Goal: Task Accomplishment & Management: Manage account settings

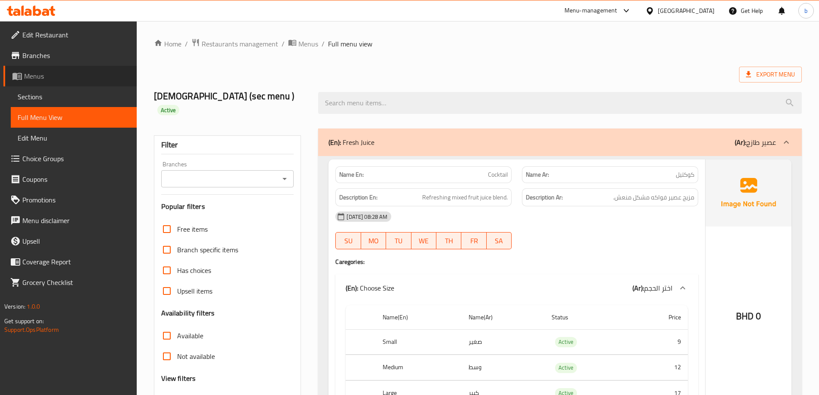
click at [46, 75] on span "Menus" at bounding box center [77, 76] width 106 height 10
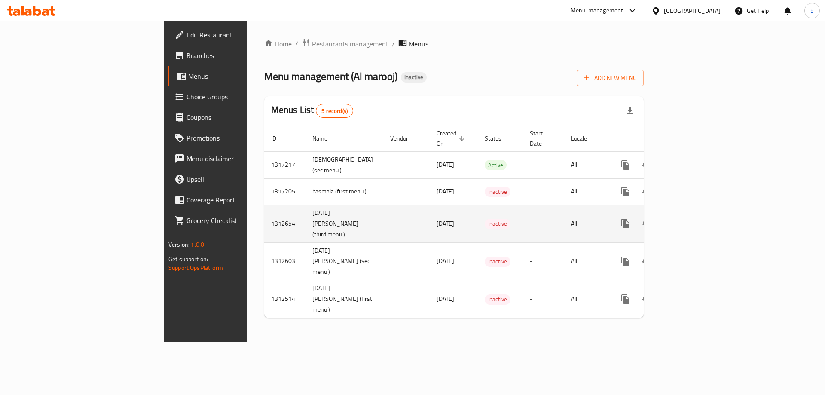
drag, startPoint x: 241, startPoint y: 224, endPoint x: 237, endPoint y: 226, distance: 5.0
click at [306, 226] on td "[DATE] [PERSON_NAME] (third menu )" at bounding box center [345, 224] width 78 height 38
drag, startPoint x: 230, startPoint y: 226, endPoint x: 252, endPoint y: 239, distance: 26.0
click at [306, 239] on td "[DATE] [PERSON_NAME] (third menu )" at bounding box center [345, 224] width 78 height 38
copy td "(third menu )"
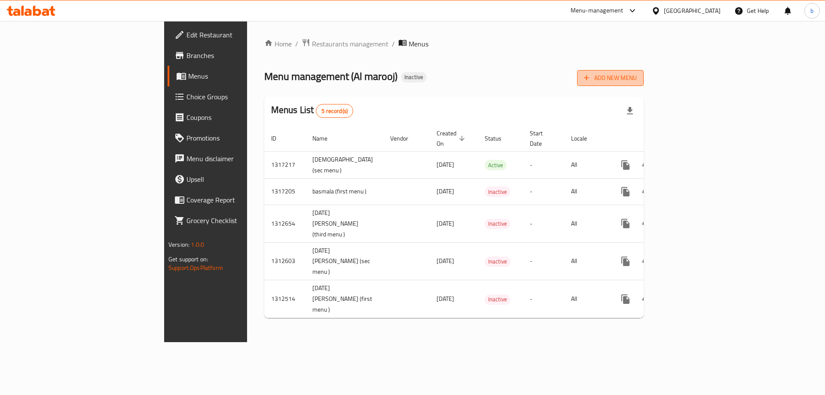
click at [637, 73] on span "Add New Menu" at bounding box center [610, 78] width 53 height 11
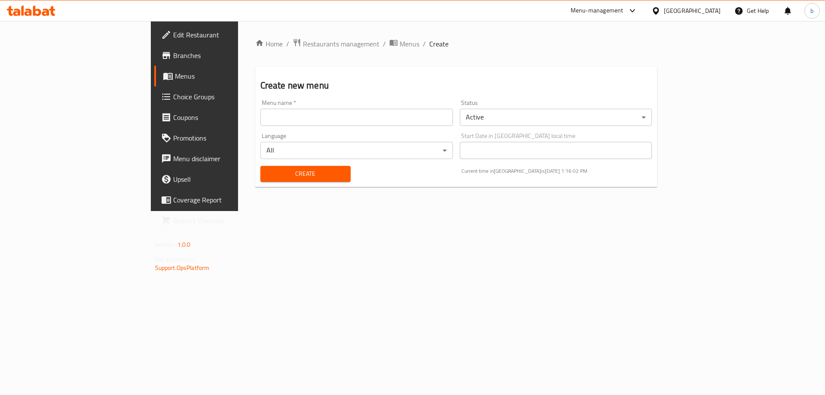
click at [421, 116] on input "text" at bounding box center [356, 117] width 192 height 17
click at [326, 96] on div "Menu name   * [PERSON_NAME] name *" at bounding box center [356, 112] width 199 height 33
click at [325, 108] on div "Menu name   * [PERSON_NAME] name *" at bounding box center [356, 113] width 192 height 26
click at [323, 118] on input "[DEMOGRAPHIC_DATA]" at bounding box center [356, 117] width 192 height 17
paste input "(third menu )"
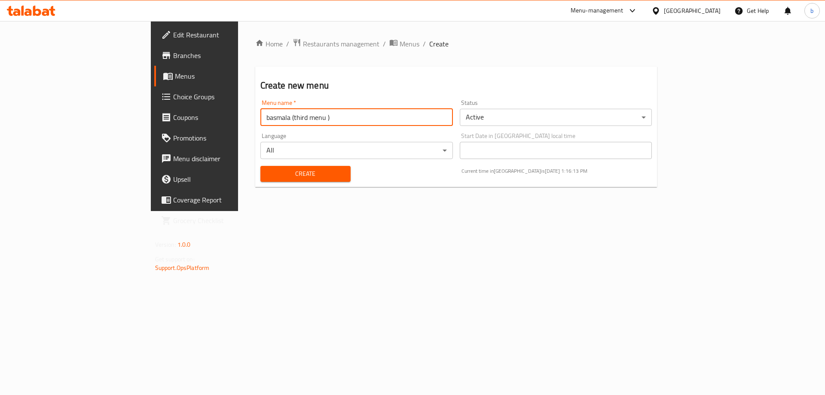
type input "basmala (third menu )"
click at [267, 170] on span "Create" at bounding box center [305, 173] width 76 height 11
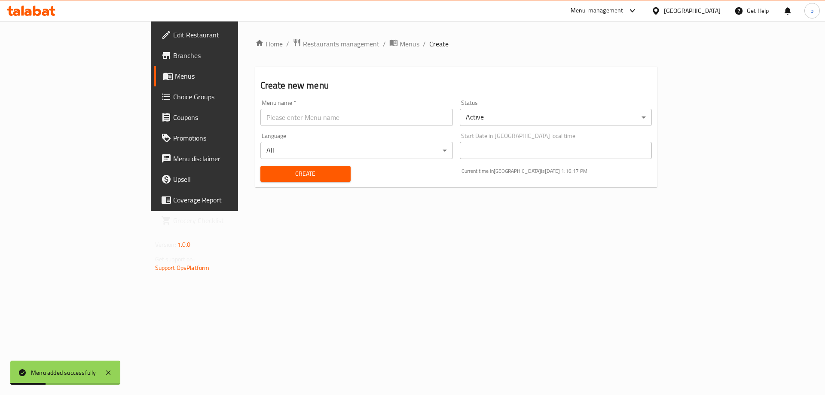
click at [175, 75] on span "Menus" at bounding box center [228, 76] width 107 height 10
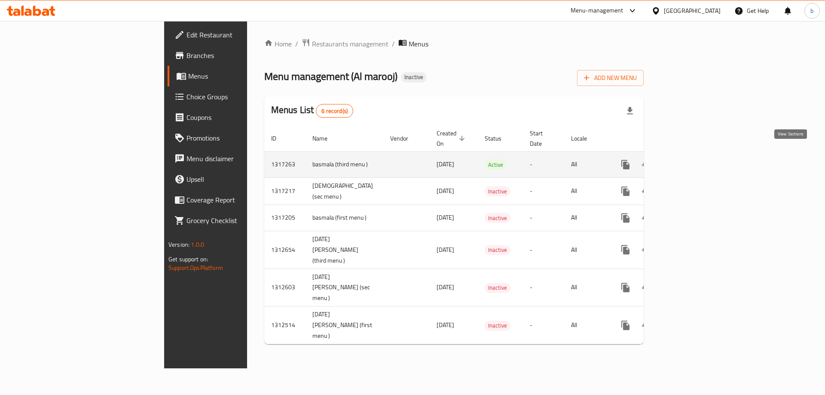
click at [698, 155] on link "enhanced table" at bounding box center [687, 164] width 21 height 21
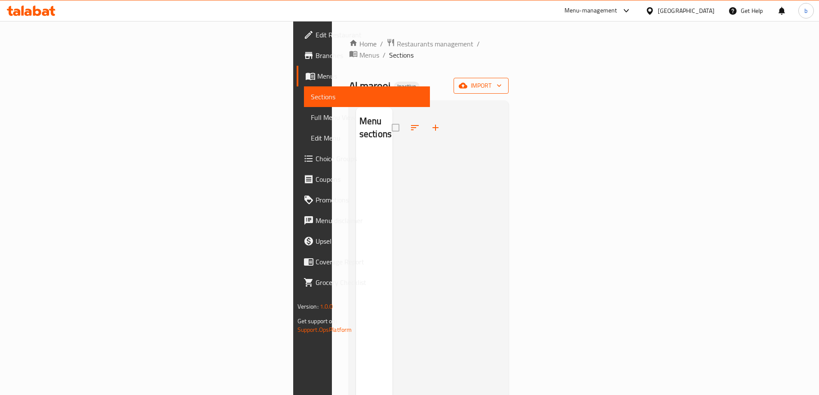
click at [501, 80] on span "import" at bounding box center [480, 85] width 41 height 11
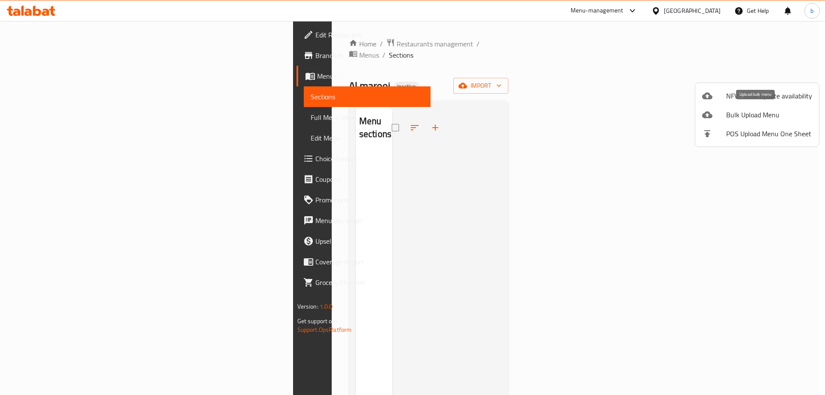
click at [761, 119] on span "Bulk Upload Menu" at bounding box center [769, 115] width 86 height 10
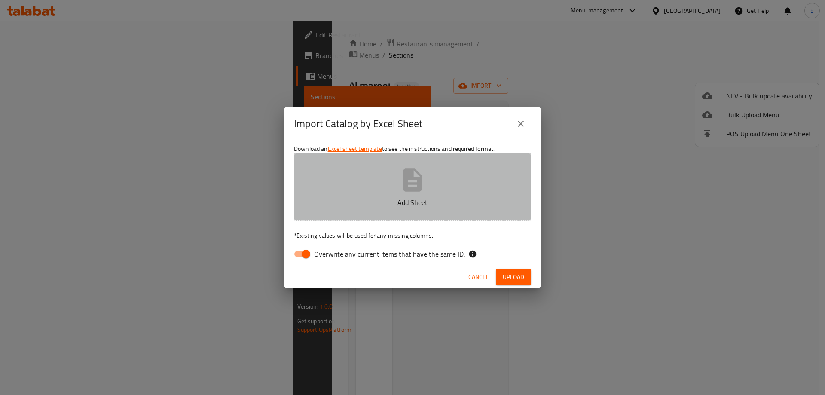
click at [451, 191] on button "Add Sheet" at bounding box center [412, 187] width 237 height 68
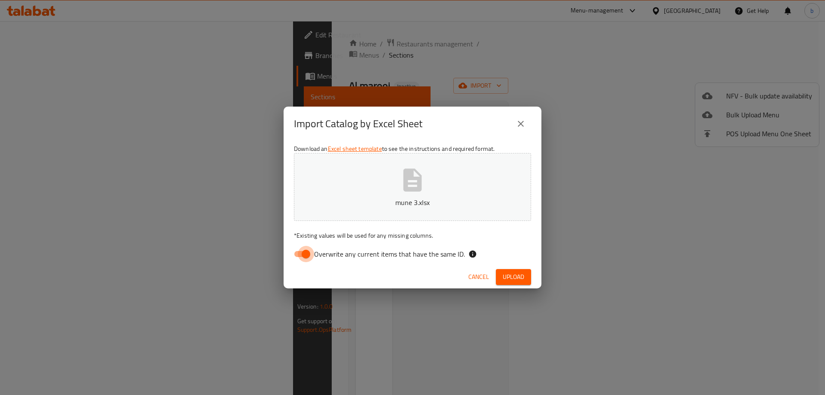
click at [308, 250] on input "Overwrite any current items that have the same ID." at bounding box center [305, 254] width 49 height 16
checkbox input "false"
click at [517, 274] on span "Upload" at bounding box center [513, 277] width 21 height 11
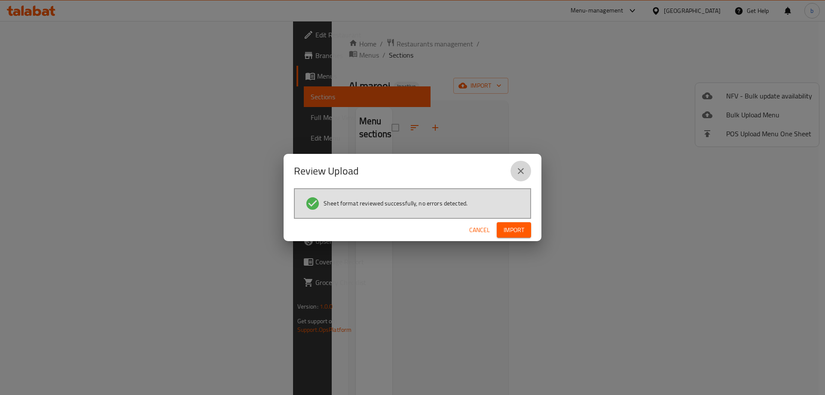
click at [525, 172] on icon "close" at bounding box center [521, 171] width 10 height 10
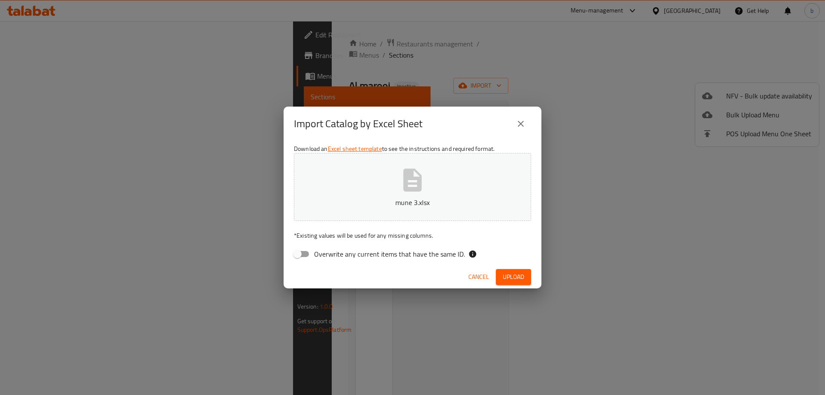
click at [524, 124] on icon "close" at bounding box center [521, 124] width 10 height 10
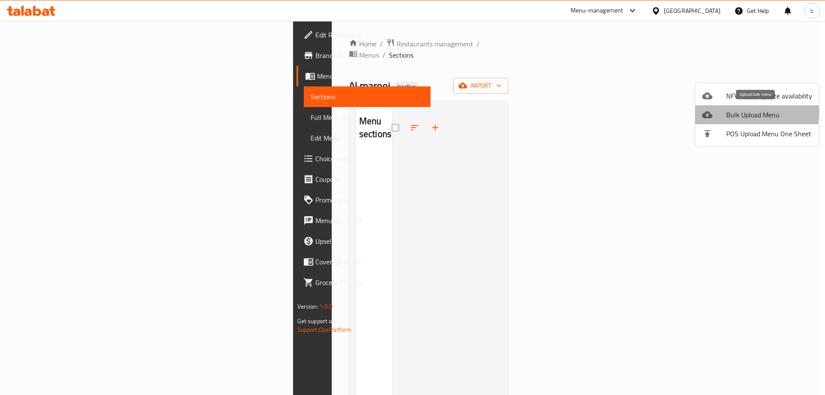
click at [724, 112] on div at bounding box center [714, 115] width 24 height 10
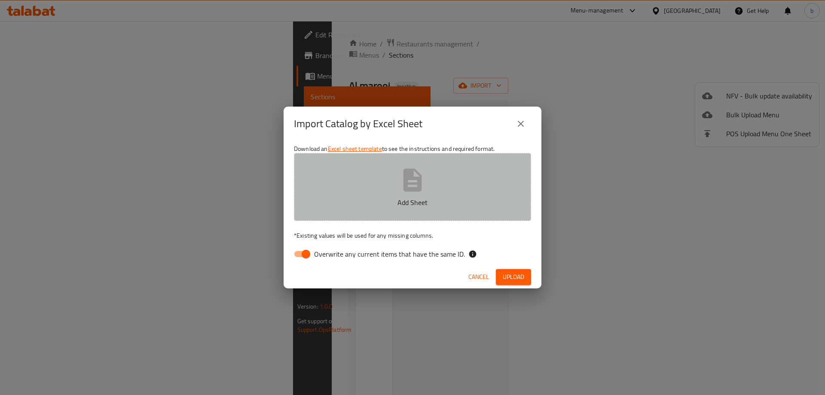
click at [465, 180] on button "Add Sheet" at bounding box center [412, 187] width 237 height 68
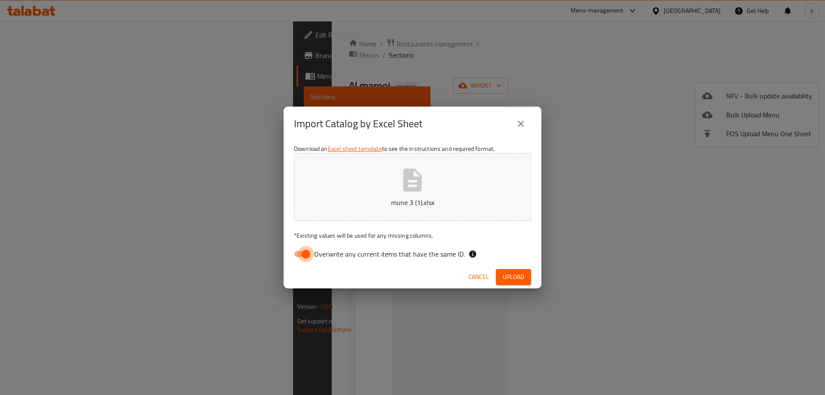
click at [296, 257] on input "Overwrite any current items that have the same ID." at bounding box center [305, 254] width 49 height 16
checkbox input "false"
click at [519, 275] on span "Upload" at bounding box center [513, 277] width 21 height 11
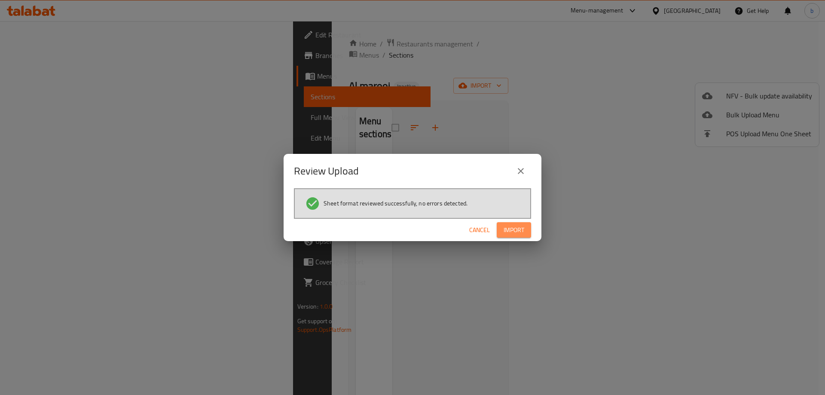
click at [507, 226] on span "Import" at bounding box center [514, 230] width 21 height 11
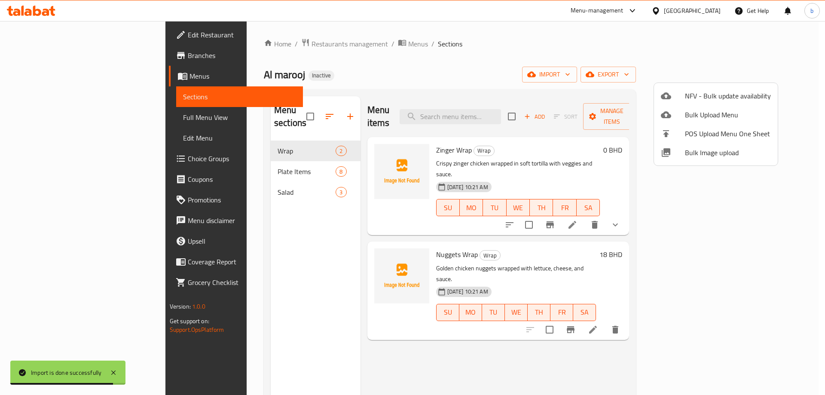
click at [101, 115] on div at bounding box center [412, 197] width 825 height 395
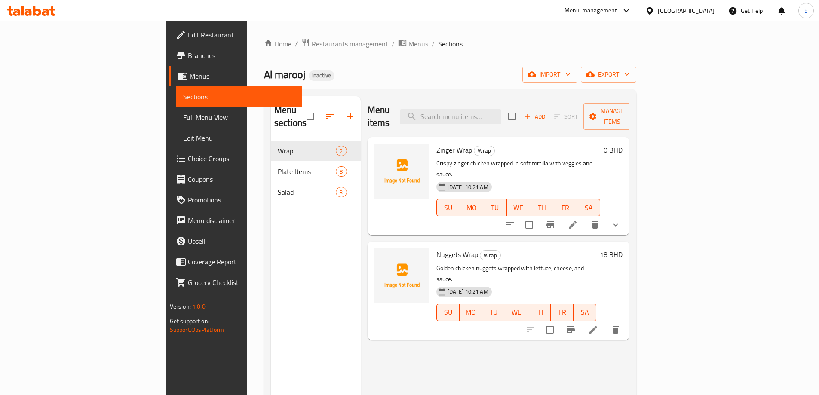
click at [183, 116] on span "Full Menu View" at bounding box center [239, 117] width 112 height 10
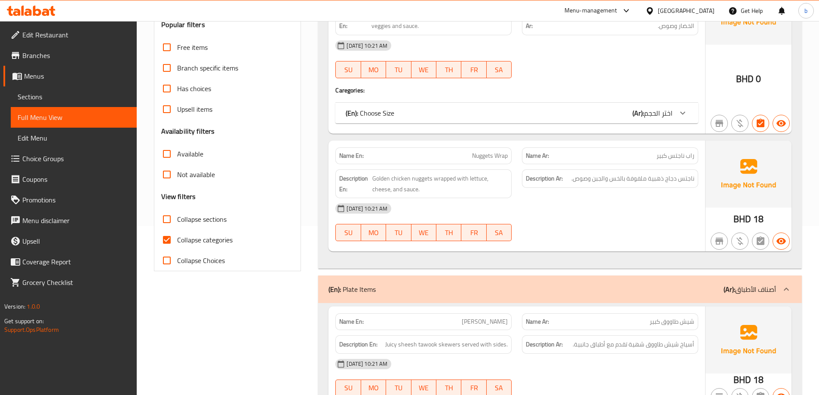
scroll to position [86, 0]
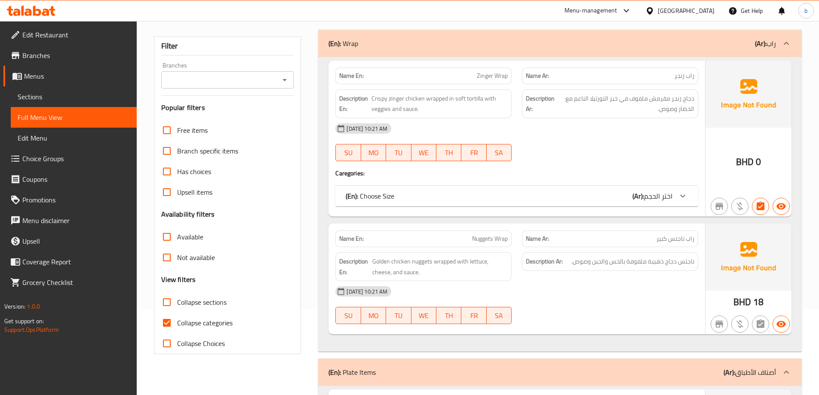
click at [159, 321] on input "Collapse categories" at bounding box center [166, 322] width 21 height 21
checkbox input "false"
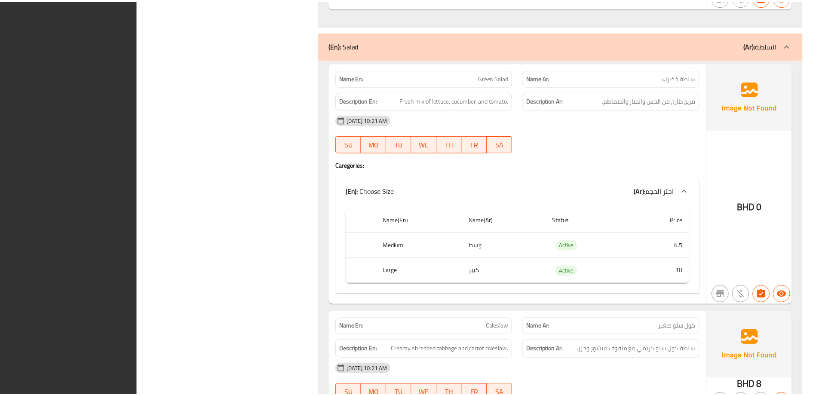
scroll to position [2000, 0]
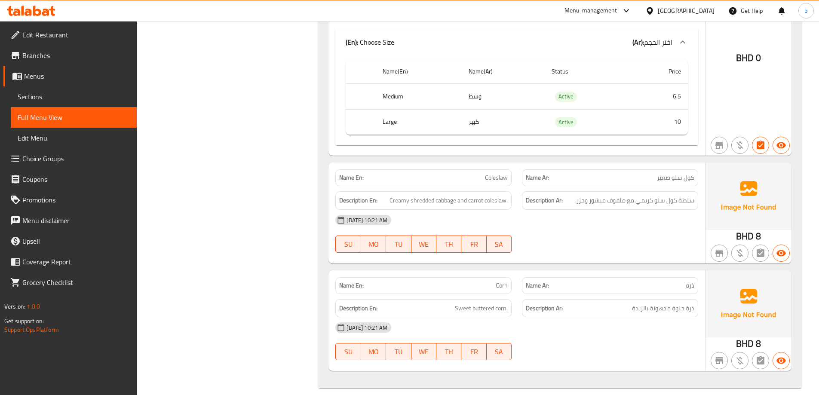
drag, startPoint x: 244, startPoint y: 146, endPoint x: 245, endPoint y: 153, distance: 7.3
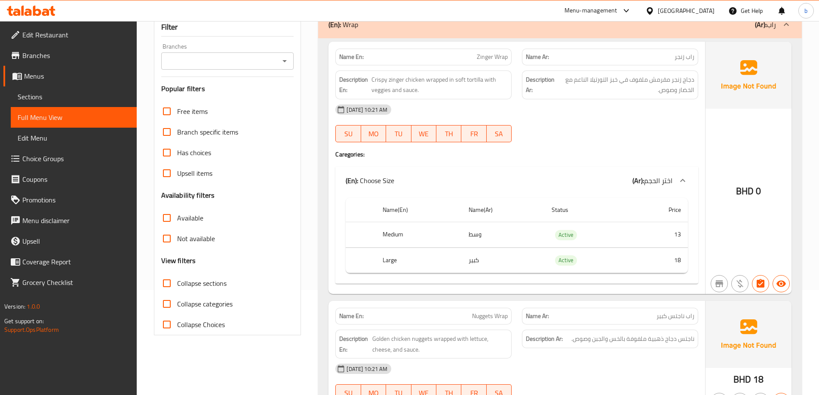
scroll to position [0, 0]
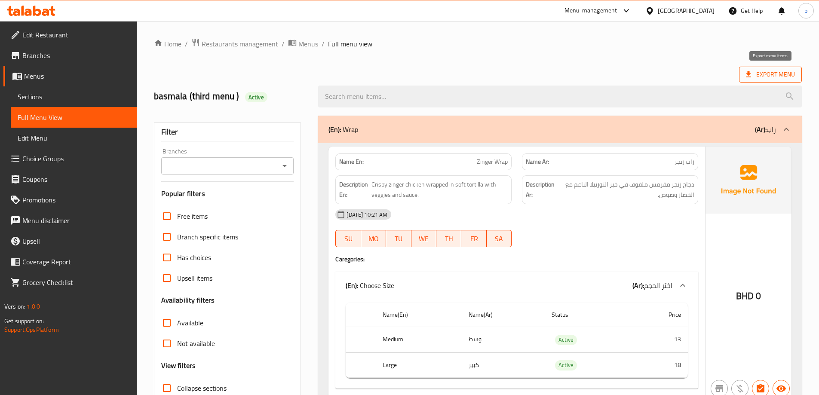
click at [786, 76] on span "Export Menu" at bounding box center [769, 74] width 49 height 11
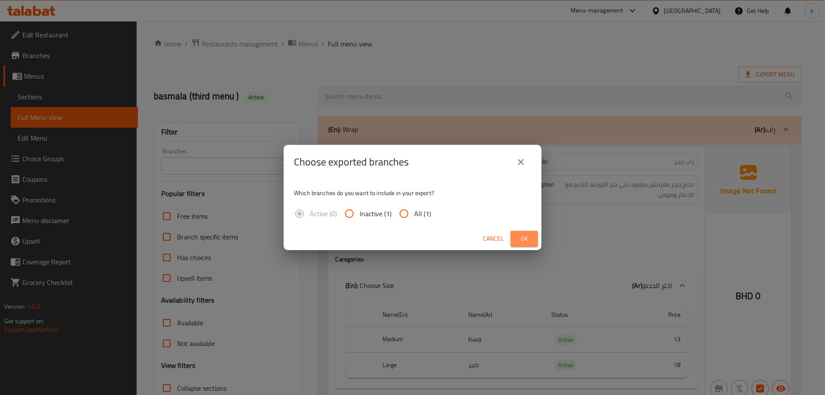
click at [529, 235] on span "Ok" at bounding box center [524, 238] width 14 height 11
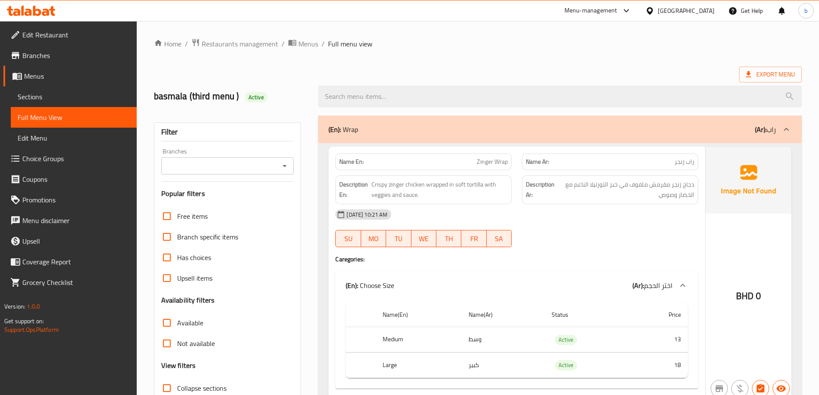
click at [787, 71] on span "Export Menu" at bounding box center [769, 74] width 49 height 11
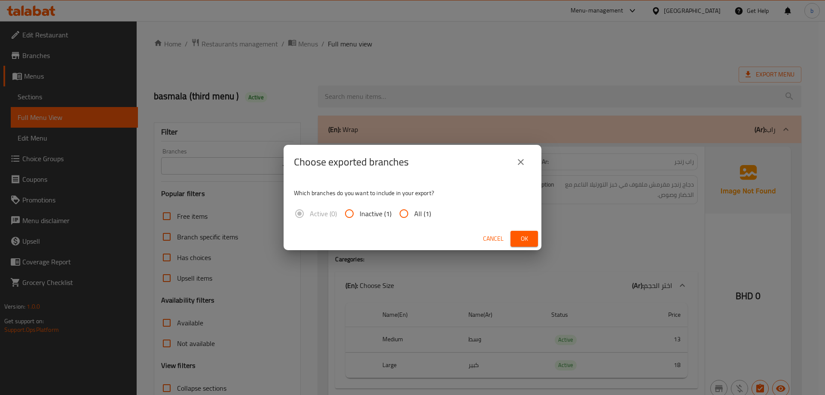
click at [403, 211] on input "All (1)" at bounding box center [404, 213] width 21 height 21
radio input "true"
click at [518, 235] on span "Ok" at bounding box center [524, 238] width 14 height 11
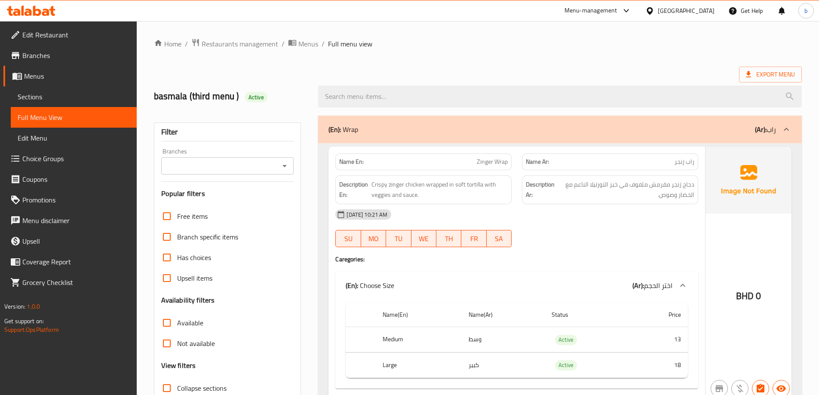
click at [502, 43] on ol "Home / Restaurants management / Menus / Full menu view" at bounding box center [478, 43] width 648 height 11
